Goal: Find specific page/section

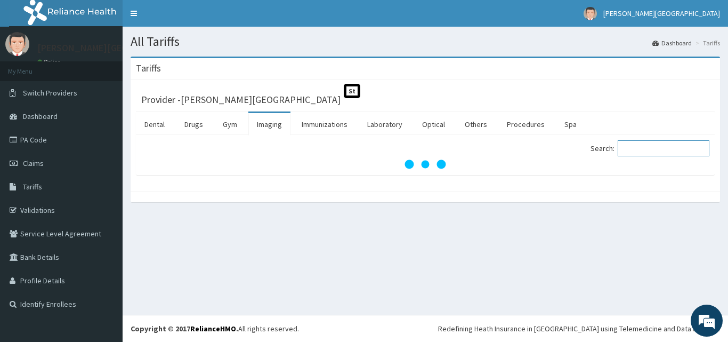
click at [646, 144] on input "Search:" at bounding box center [664, 148] width 92 height 16
type input "PELVI"
drag, startPoint x: 651, startPoint y: 151, endPoint x: 574, endPoint y: 144, distance: 77.1
click at [588, 151] on div "Search: PELVI" at bounding box center [571, 149] width 276 height 19
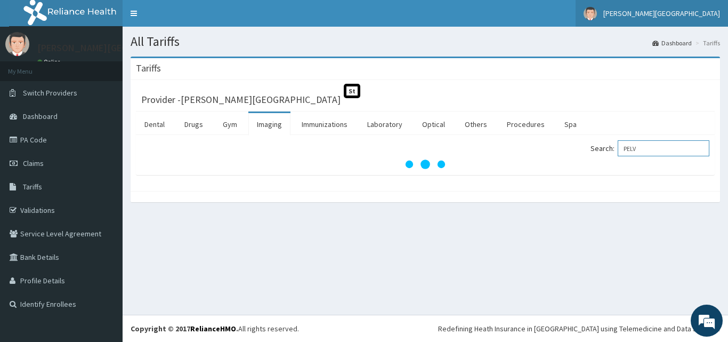
type input "PELV"
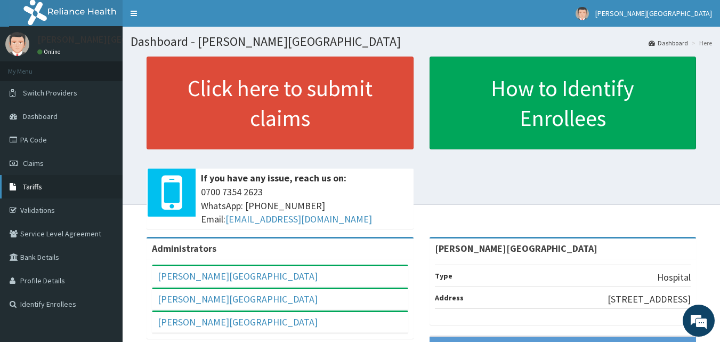
click at [50, 186] on link "Tariffs" at bounding box center [61, 186] width 123 height 23
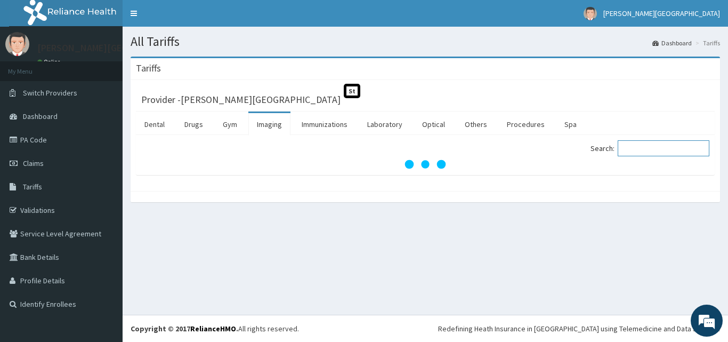
click at [641, 150] on input "Search:" at bounding box center [664, 148] width 92 height 16
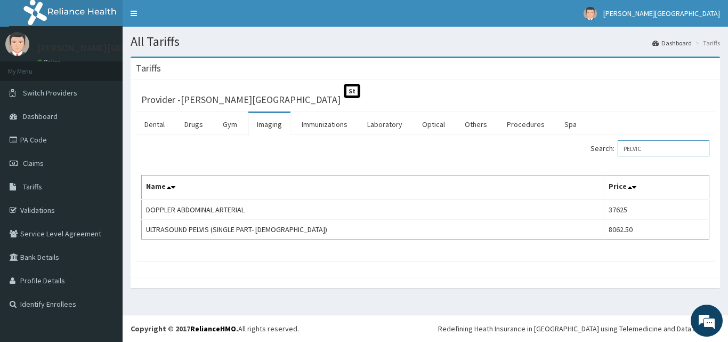
type input "PELVIC"
